Goal: Information Seeking & Learning: Find specific page/section

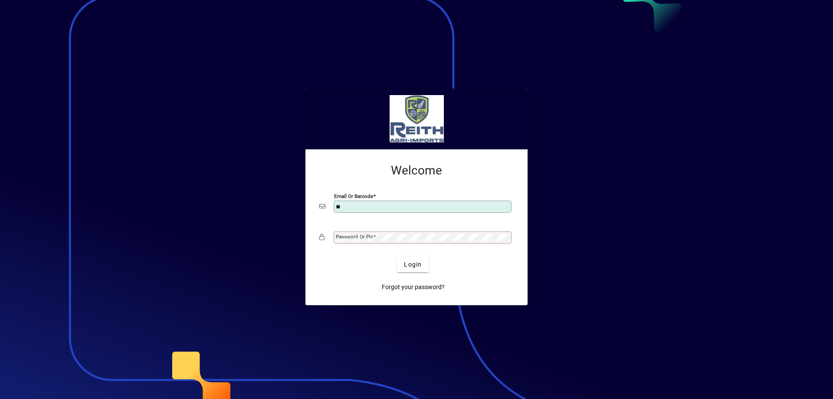
type input "**********"
click at [361, 236] on mat-label "Password or Pin" at bounding box center [354, 236] width 37 height 6
click at [410, 264] on span "Login" at bounding box center [413, 264] width 18 height 9
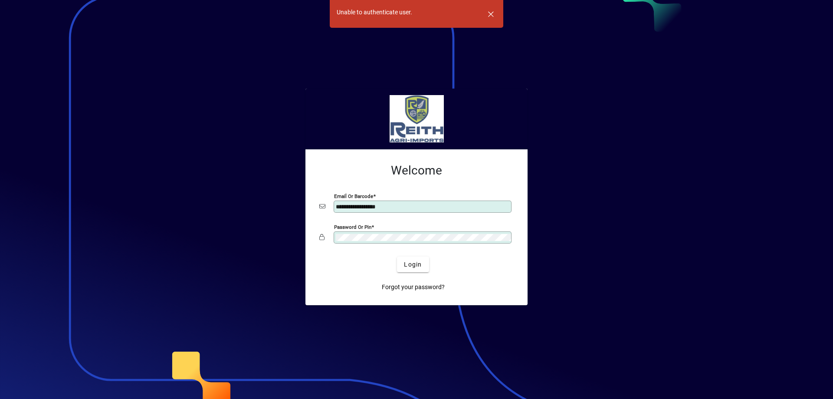
click at [393, 232] on div "Password or Pin" at bounding box center [423, 237] width 178 height 12
click at [408, 266] on span "Login" at bounding box center [413, 264] width 18 height 9
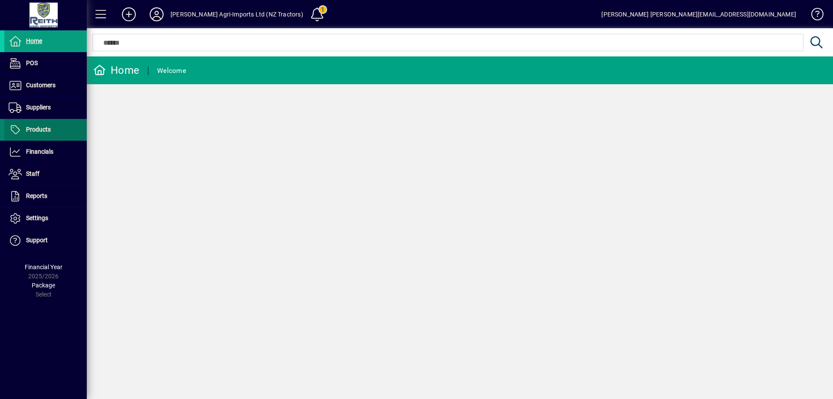
click at [43, 128] on span "Products" at bounding box center [38, 129] width 25 height 7
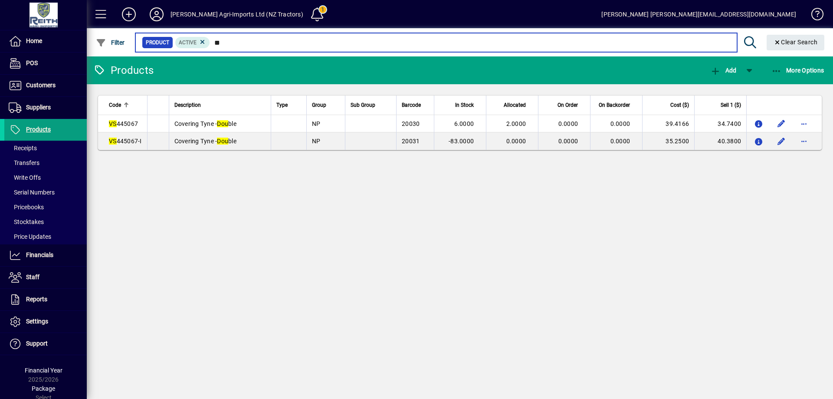
type input "*"
